Goal: Find specific page/section: Find specific page/section

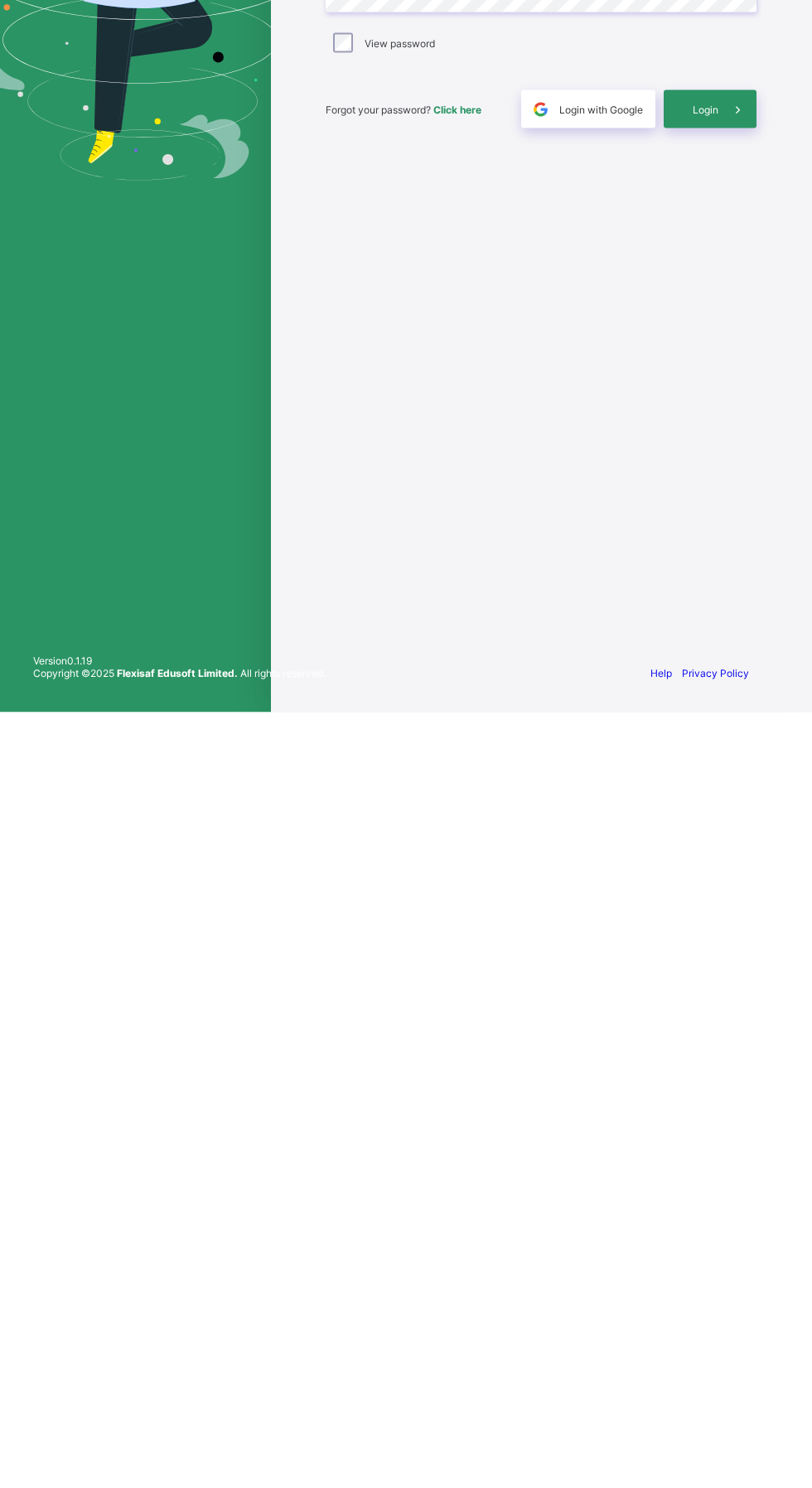
scroll to position [125, 0]
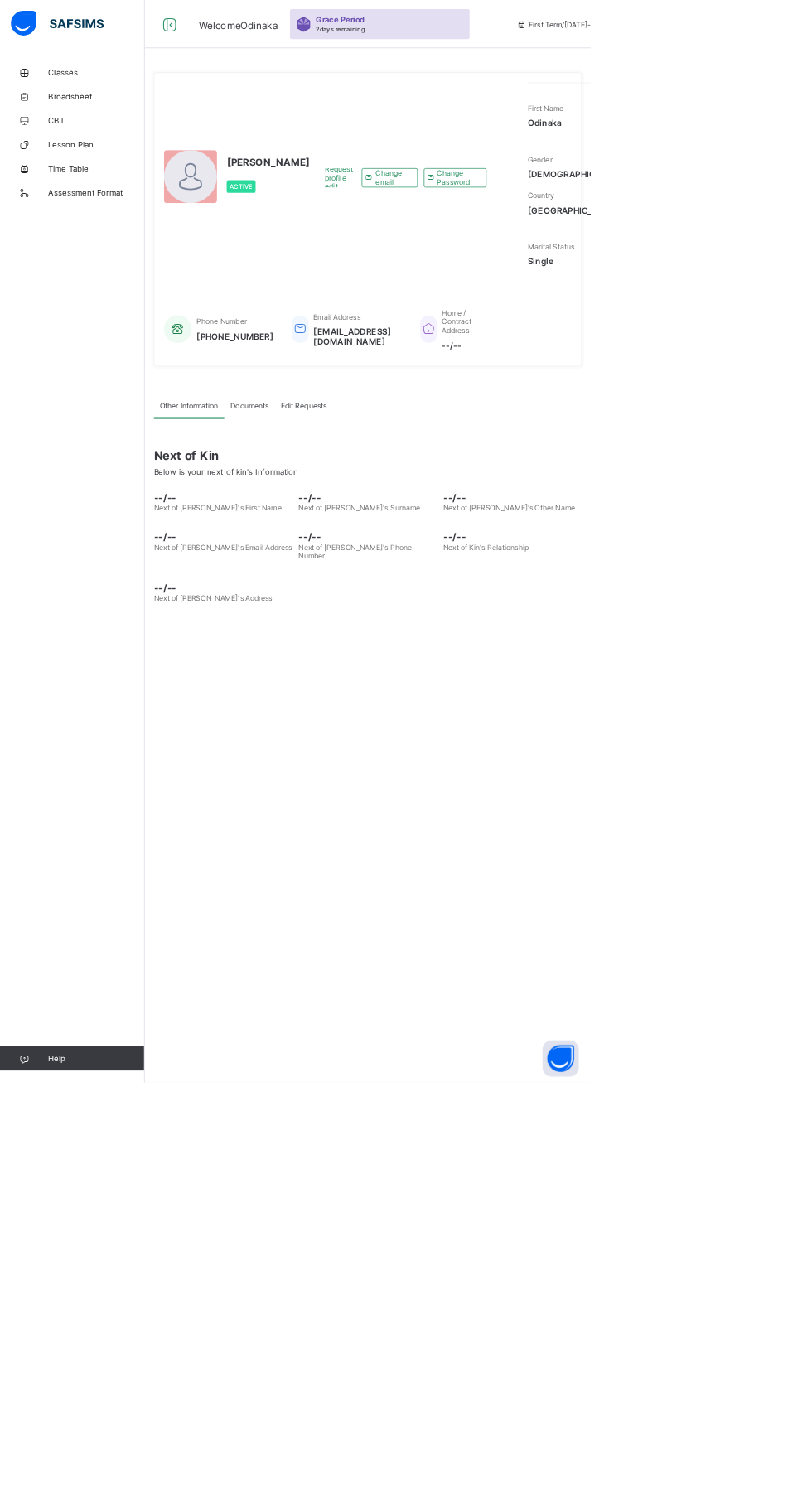
click at [126, 100] on span "Classes" at bounding box center [132, 100] width 132 height 14
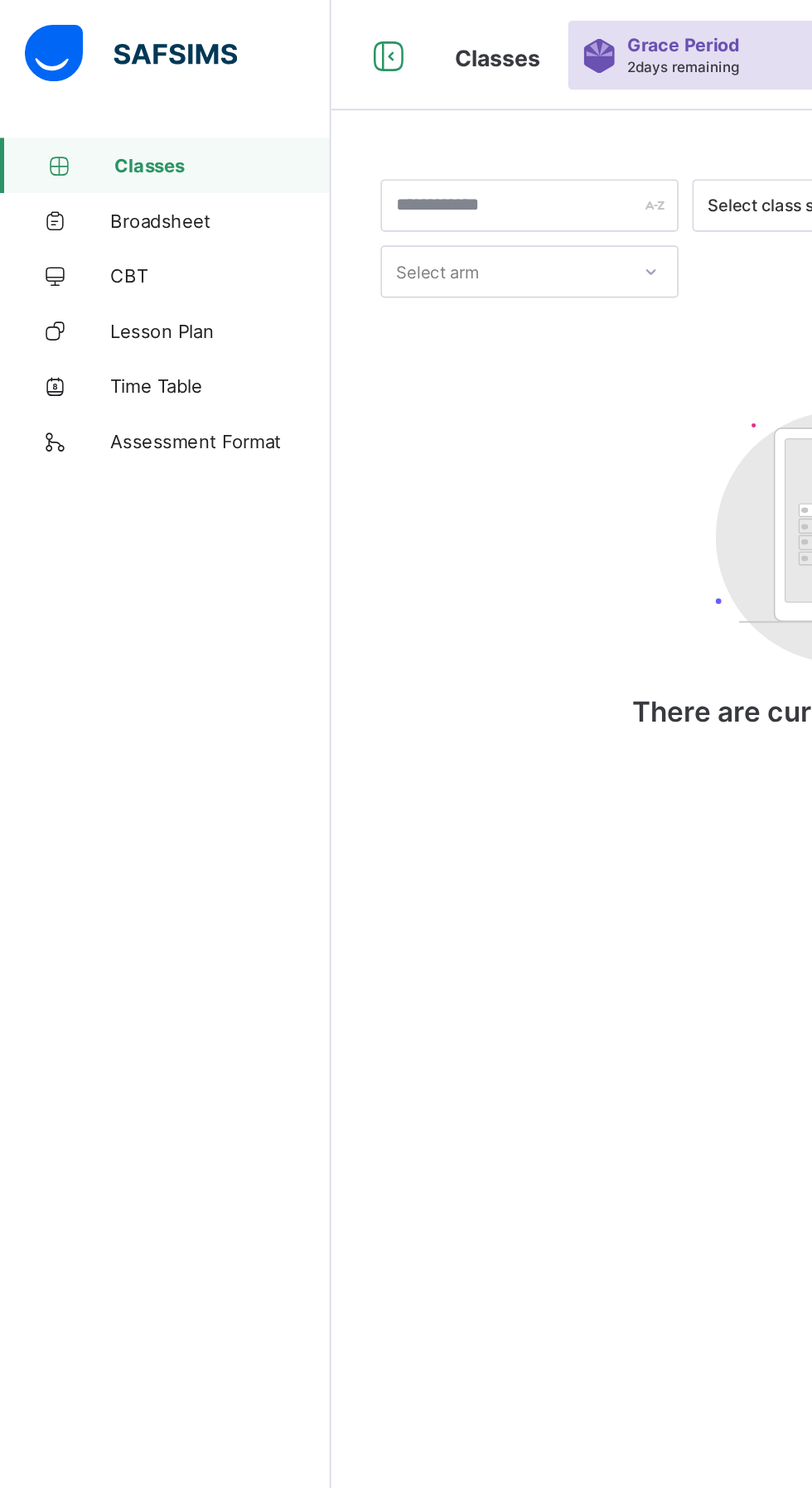
click at [107, 89] on link "Classes" at bounding box center [99, 100] width 199 height 33
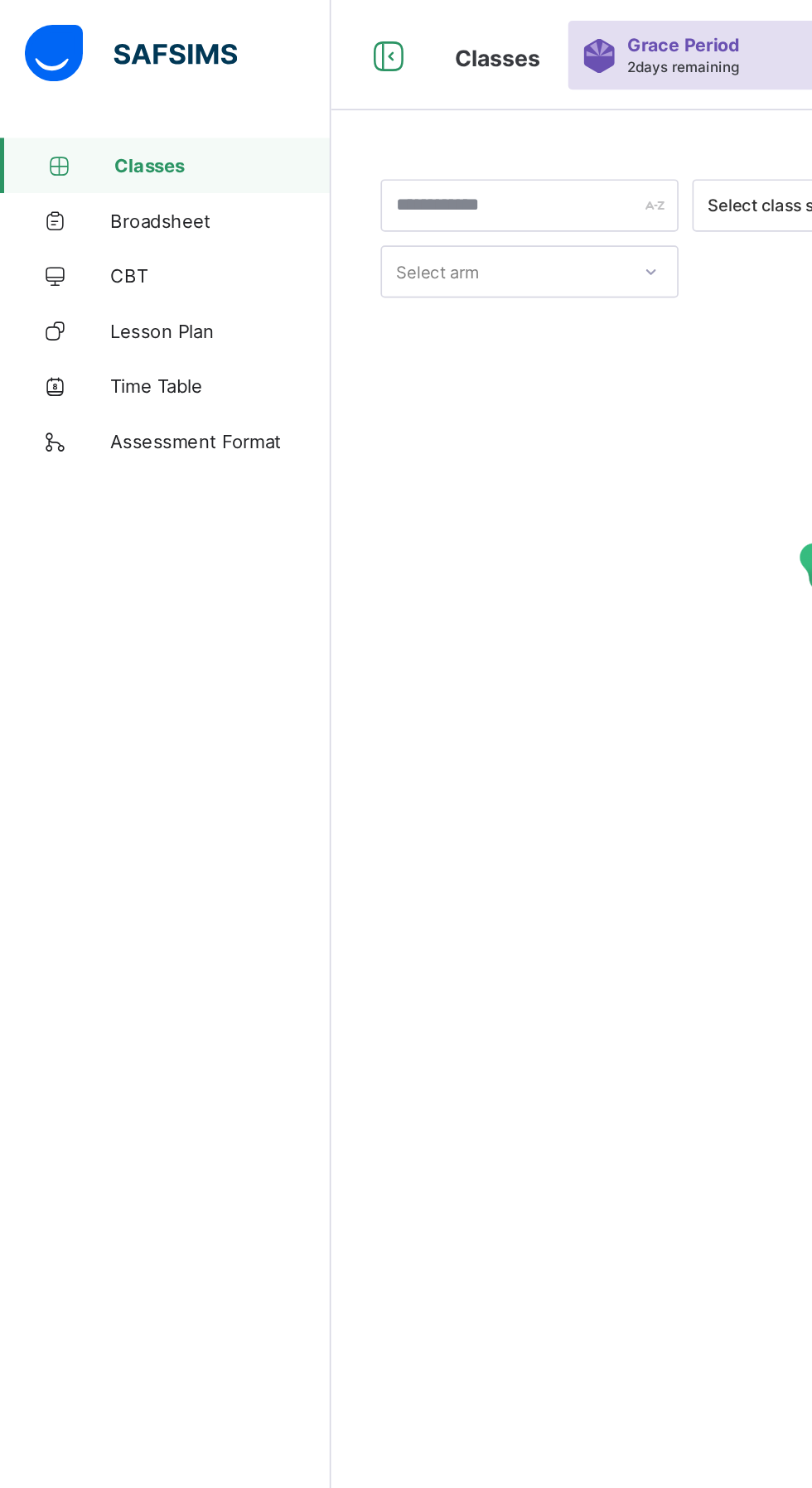
click at [103, 164] on span "CBT" at bounding box center [132, 166] width 132 height 14
